Goal: Task Accomplishment & Management: Manage account settings

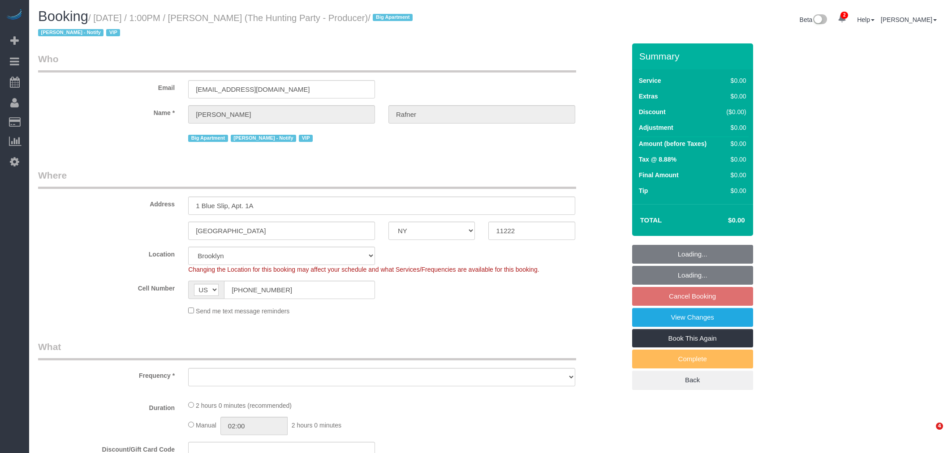
select select "NY"
select select "object:2278"
select select "2"
select select "120"
select select "spot6"
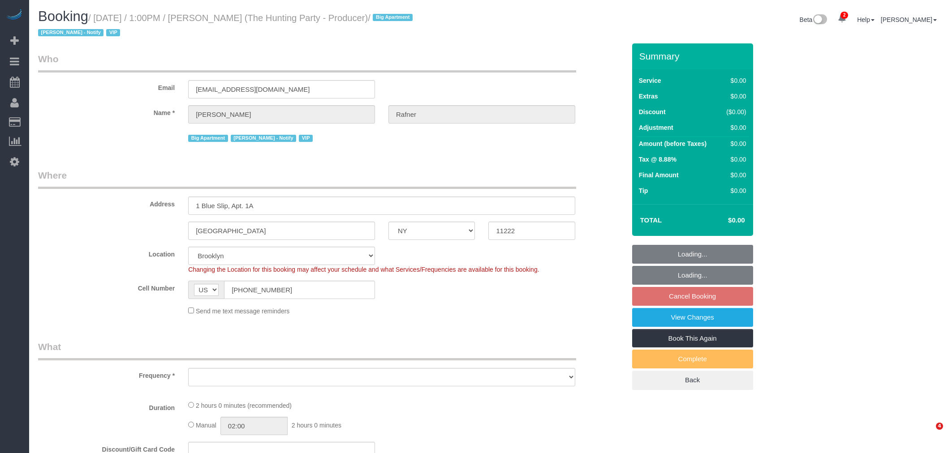
select select "number:58"
select select "number:76"
select select "number:15"
select select "number:5"
select select "string:stripe-pm_1Rtzof4VGloSiKo7440tZ5Fk"
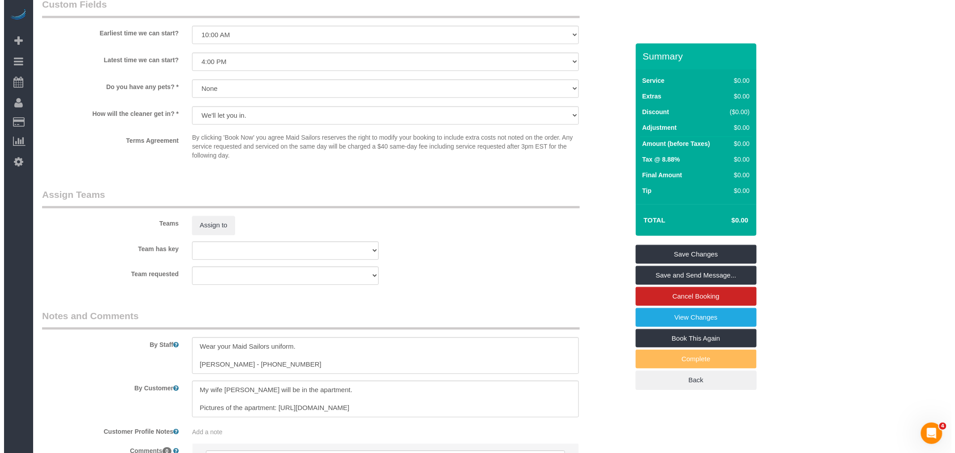
scroll to position [916, 0]
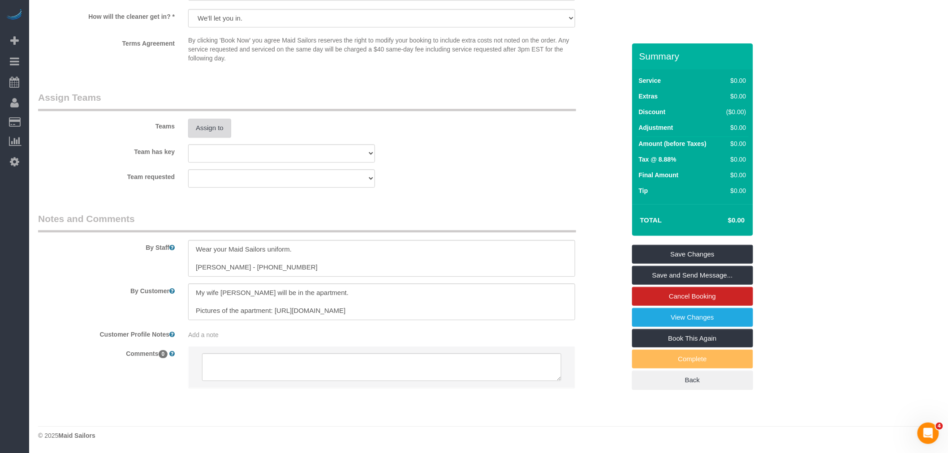
click at [201, 125] on button "Assign to" at bounding box center [209, 128] width 43 height 19
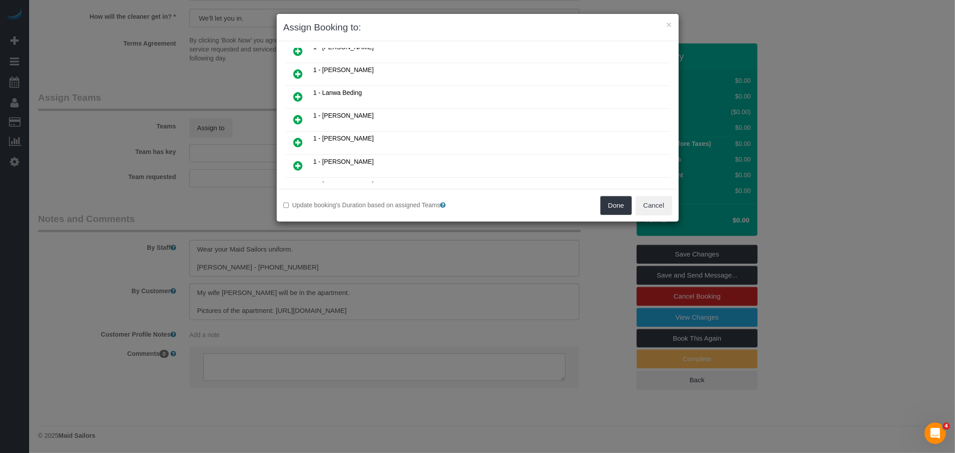
scroll to position [398, 0]
click at [298, 72] on icon at bounding box center [298, 77] width 9 height 11
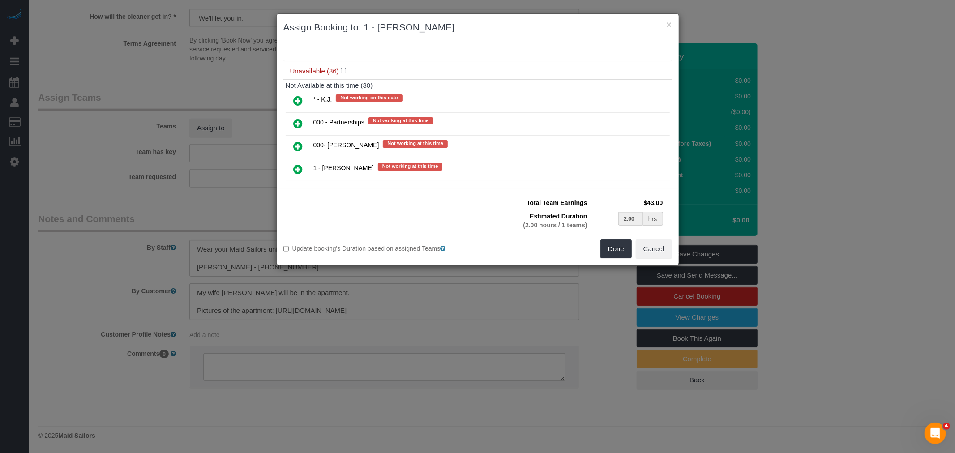
scroll to position [1045, 0]
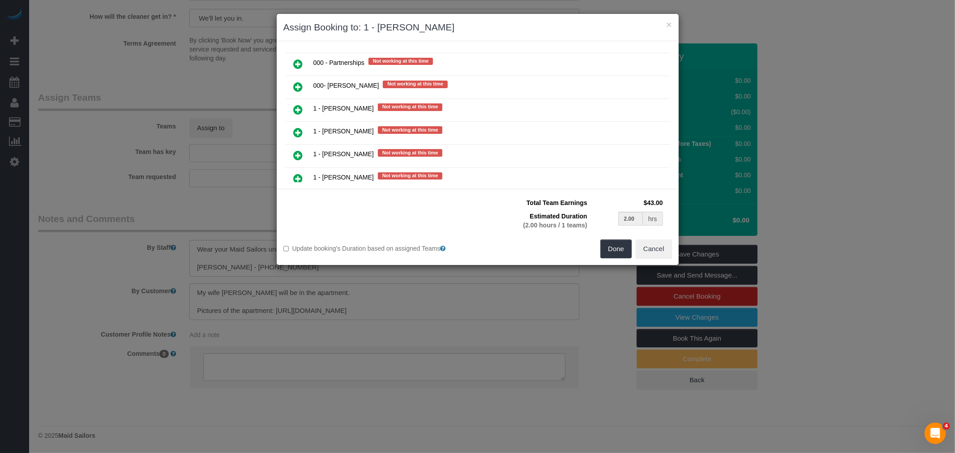
click at [298, 82] on icon at bounding box center [298, 87] width 9 height 11
type input "1.00"
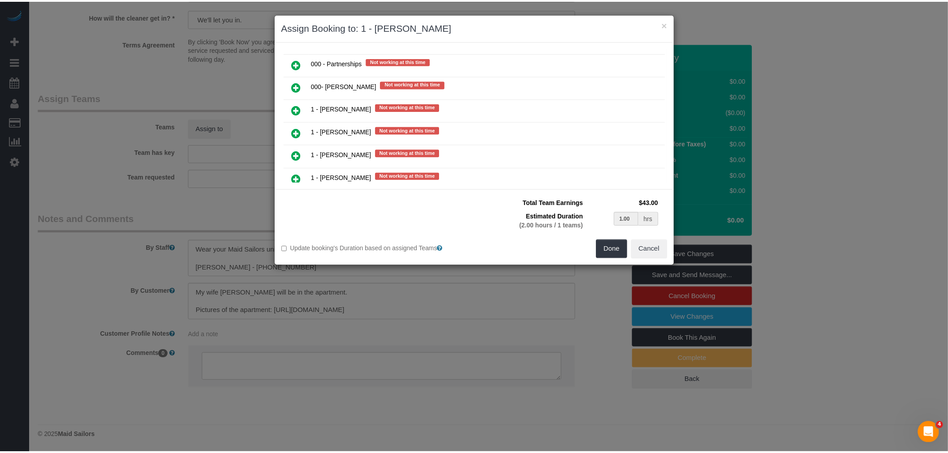
scroll to position [1067, 0]
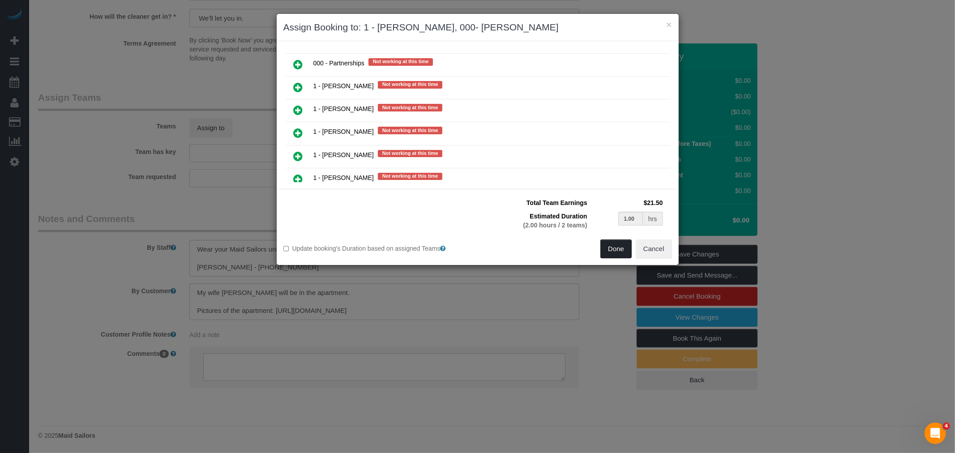
drag, startPoint x: 602, startPoint y: 249, endPoint x: 606, endPoint y: 247, distance: 4.6
click at [602, 249] on button "Done" at bounding box center [616, 249] width 31 height 19
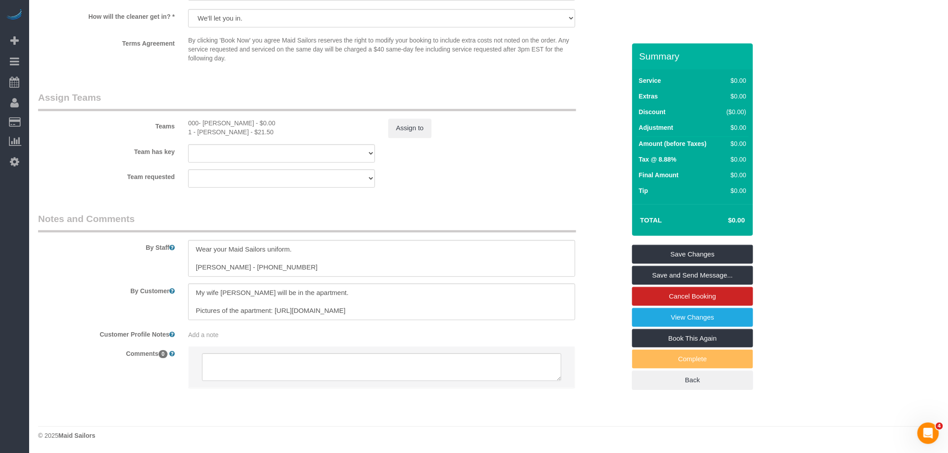
select select "spot66"
click at [445, 189] on fieldset "Assign Teams Teams 000- [PERSON_NAME] - $0.00 1 - [PERSON_NAME] - $21.50 Assign…" at bounding box center [331, 142] width 587 height 103
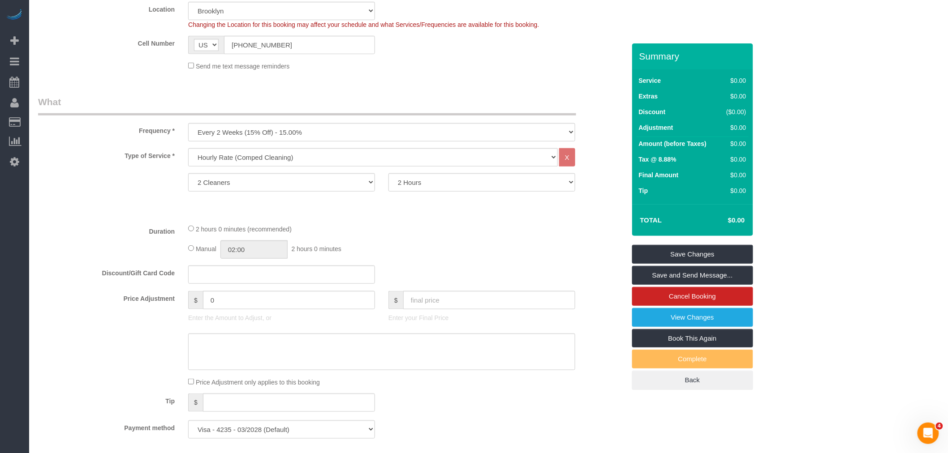
scroll to position [220, 0]
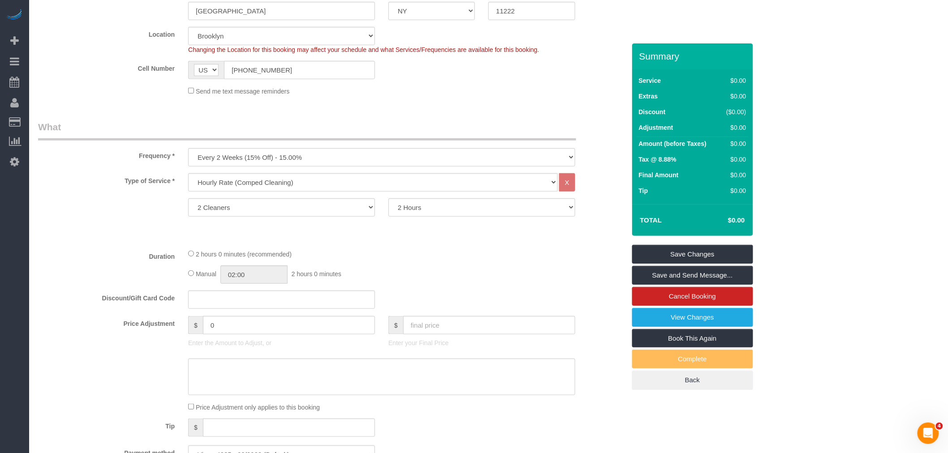
select select "spot126"
click at [363, 269] on div "Manual 02:00 2 hours 0 minutes" at bounding box center [381, 275] width 387 height 18
click at [541, 270] on div "Manual 02:00 2 hours 0 minutes" at bounding box center [381, 275] width 387 height 18
click at [700, 256] on link "Save Changes" at bounding box center [692, 254] width 121 height 19
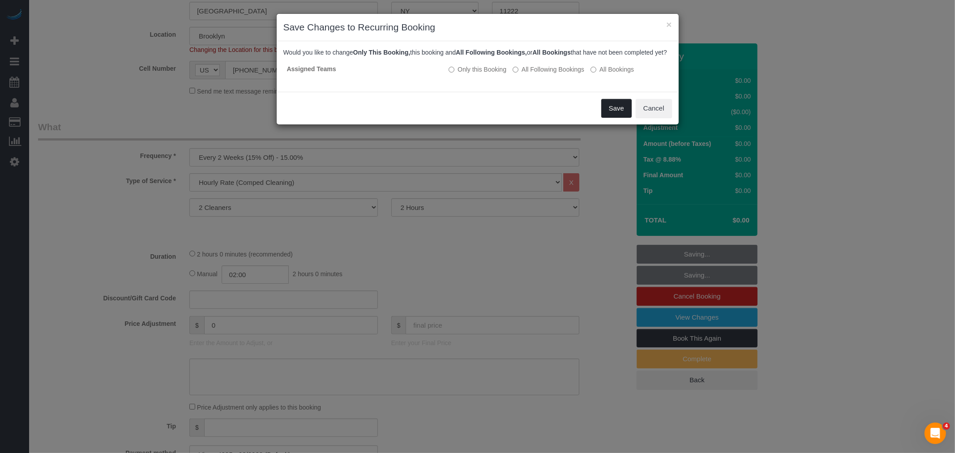
click at [620, 118] on button "Save" at bounding box center [617, 108] width 30 height 19
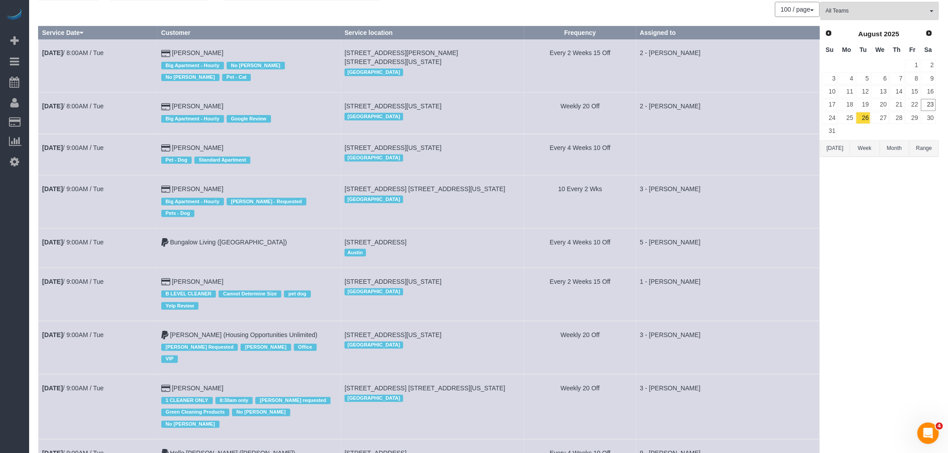
scroll to position [199, 0]
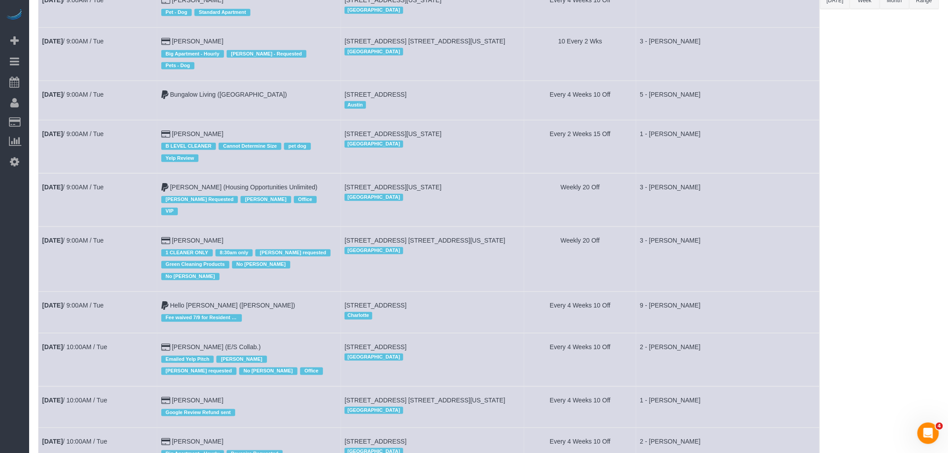
click at [714, 263] on td "3 - [PERSON_NAME]" at bounding box center [727, 259] width 183 height 65
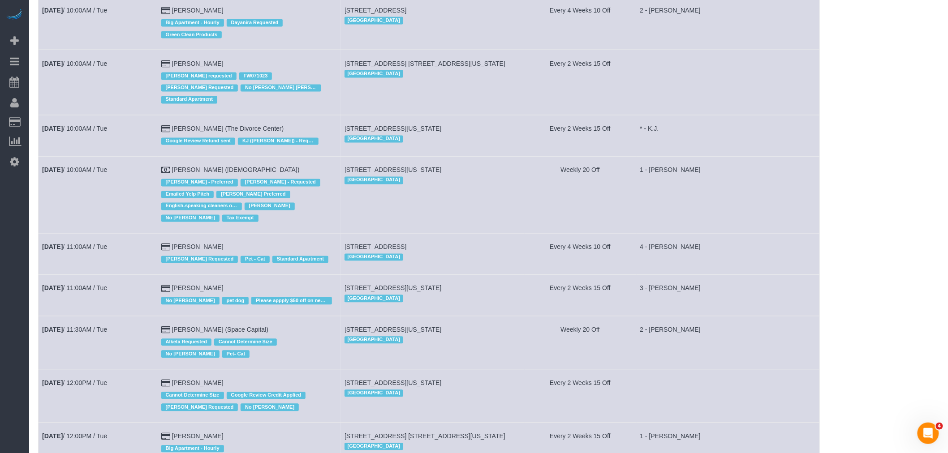
scroll to position [980, 0]
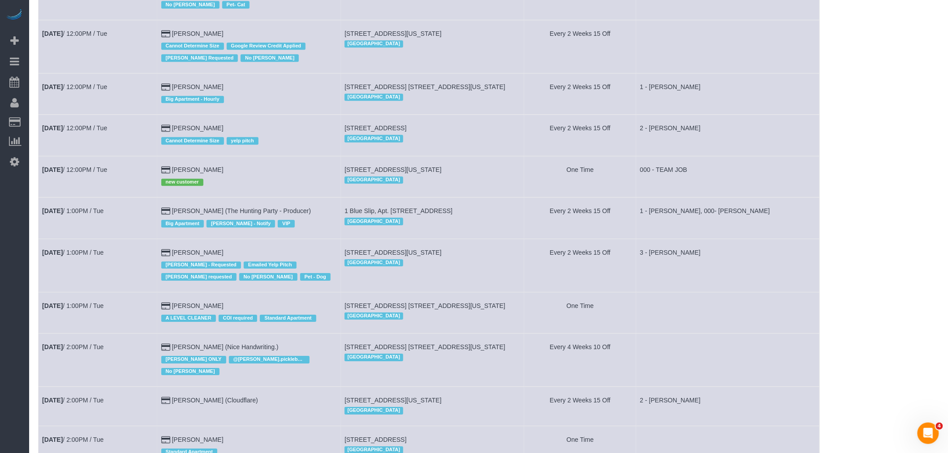
click at [414, 215] on span "1 Blue Slip, Apt. [STREET_ADDRESS]" at bounding box center [398, 210] width 108 height 7
copy td "1 Blue Slip, Apt. [STREET_ADDRESS]"
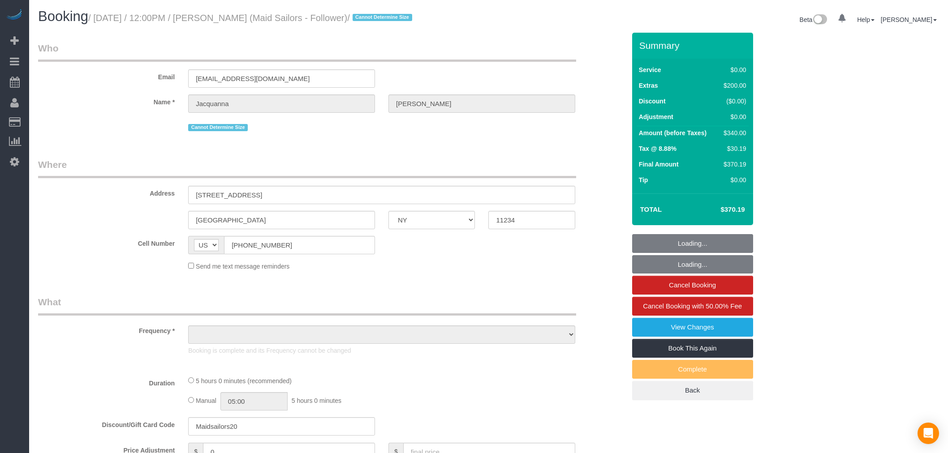
select select "NY"
select select "object:1301"
select select "spot1"
select select "1"
select select "number:57"
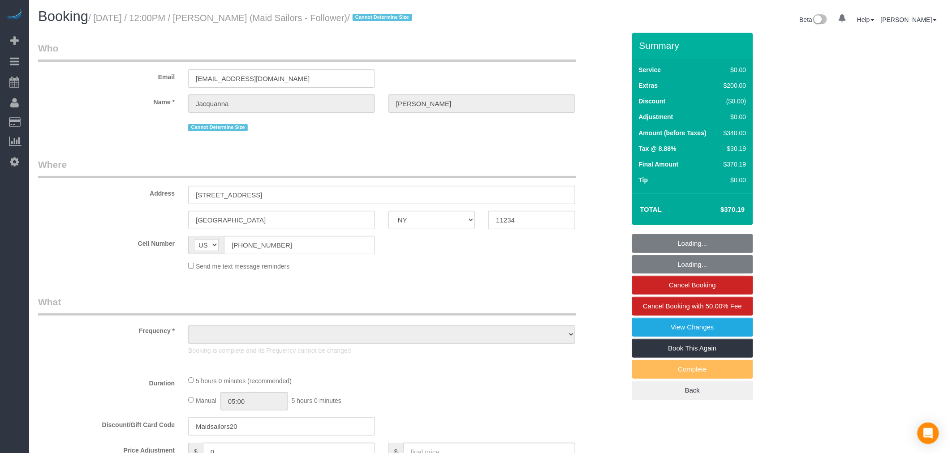
select select "number:77"
select select "number:15"
select select "number:5"
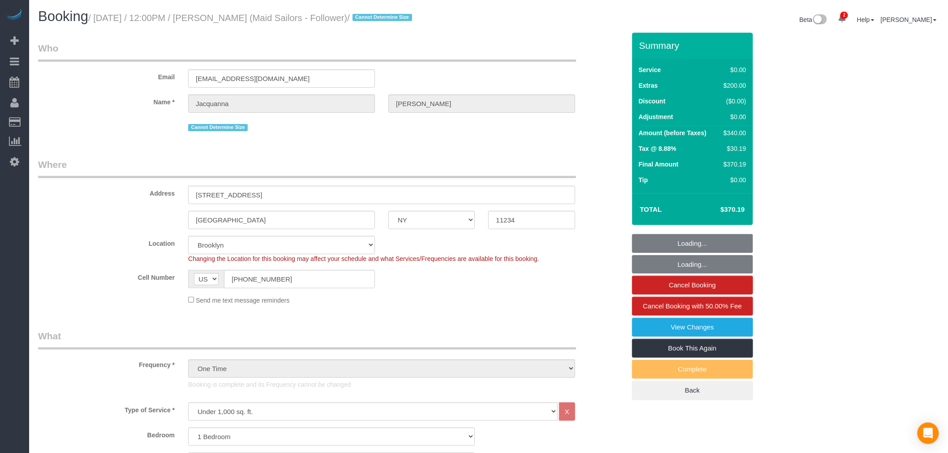
select select "1"
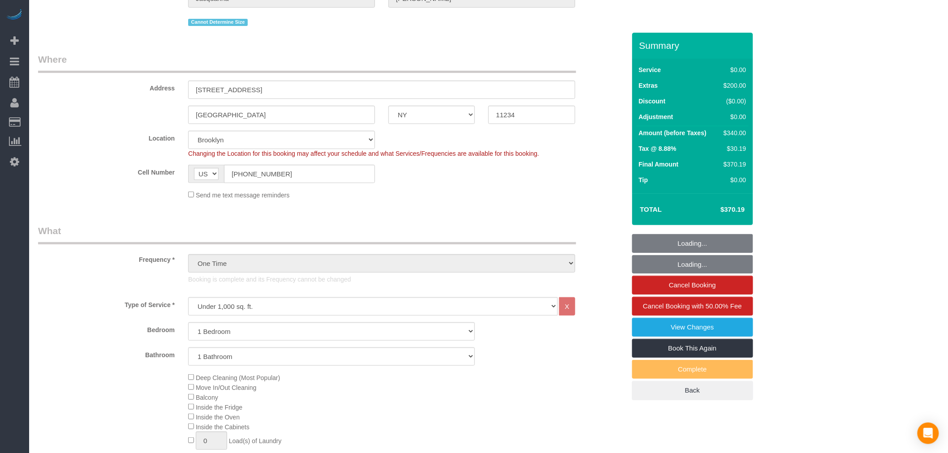
select select "spot6"
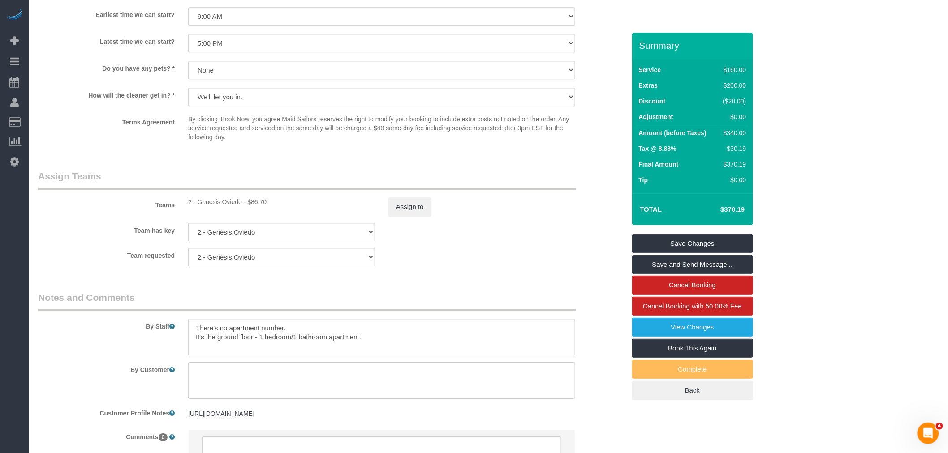
scroll to position [1046, 0]
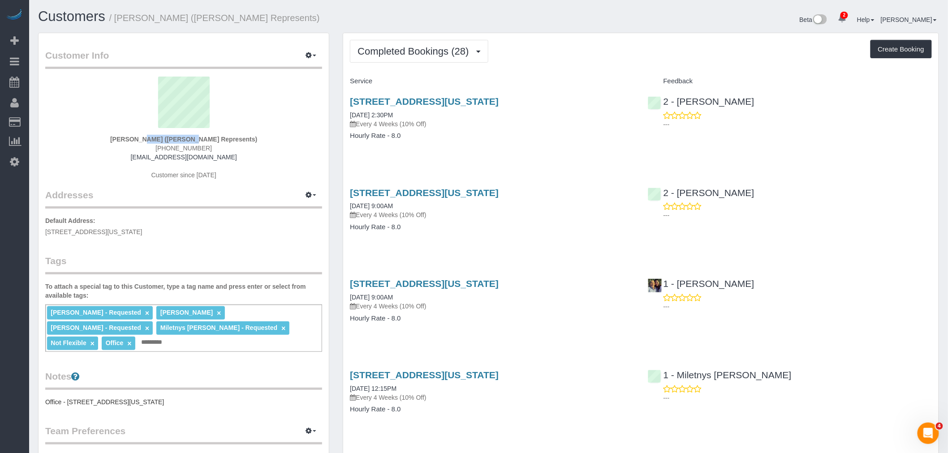
drag, startPoint x: 110, startPoint y: 138, endPoint x: 164, endPoint y: 142, distance: 54.4
click at [164, 142] on div "Holly Corbett (Holly Corbett Represents) (917) 407-8262 hollycorbett@mac.com Cu…" at bounding box center [183, 133] width 277 height 112
copy strong "Holly Corbett"
